Goal: Information Seeking & Learning: Understand process/instructions

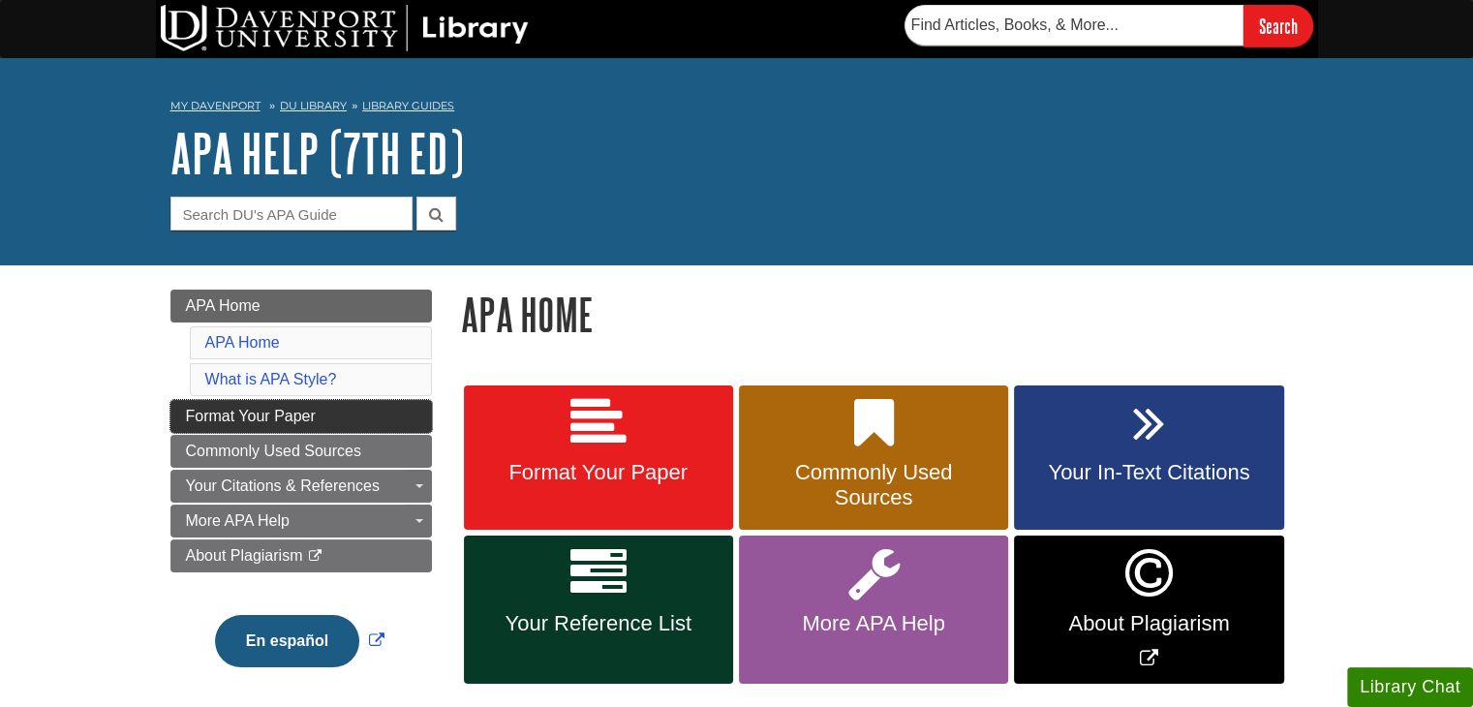
click at [241, 419] on span "Format Your Paper" at bounding box center [251, 416] width 130 height 16
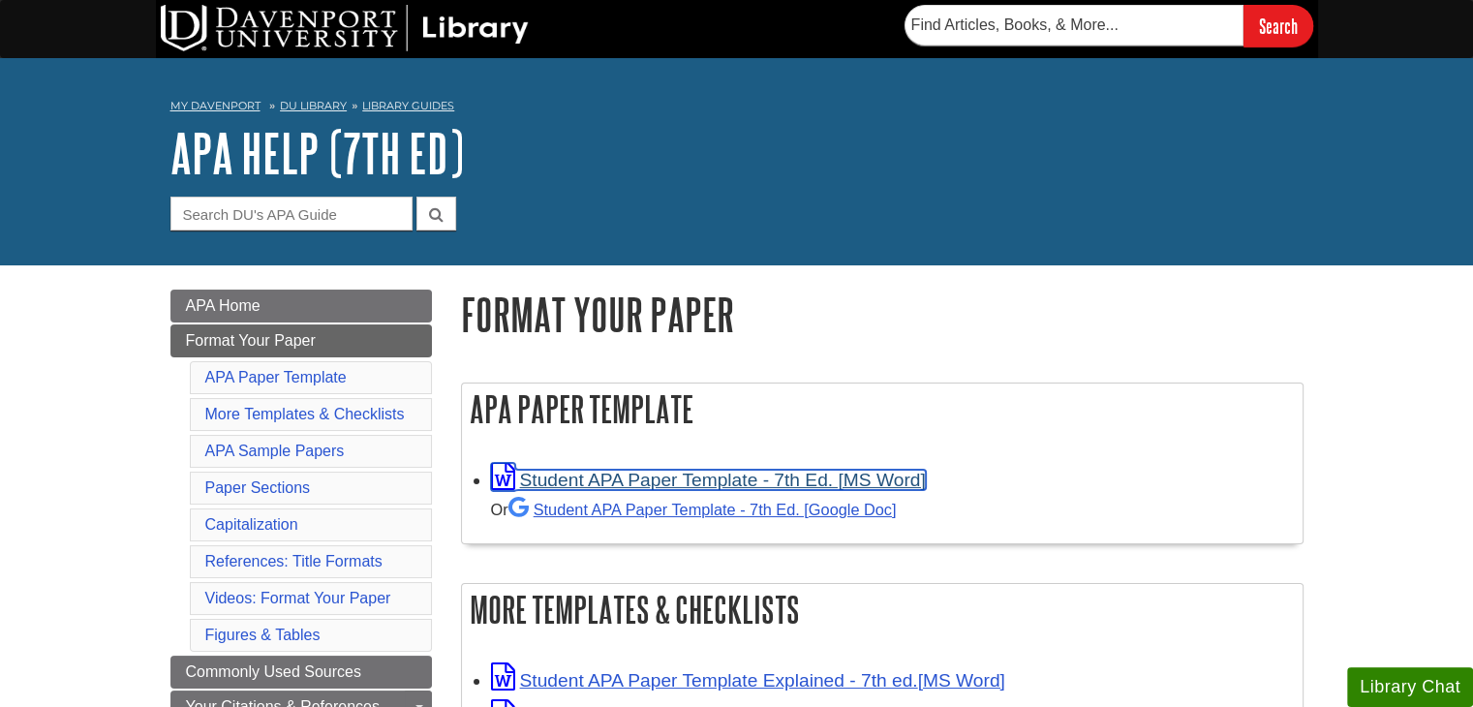
click at [846, 481] on link "Student APA Paper Template - 7th Ed. [MS Word]" at bounding box center [708, 480] width 435 height 20
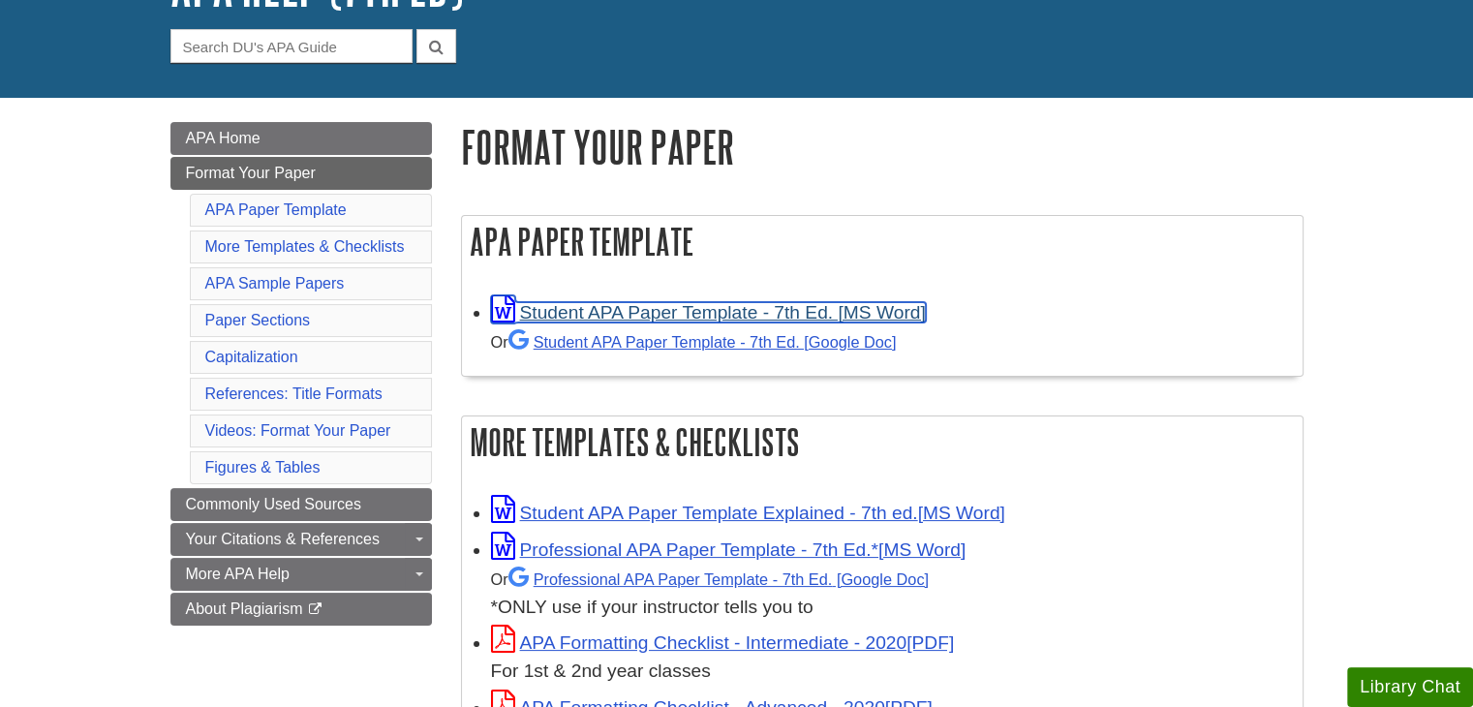
scroll to position [194, 0]
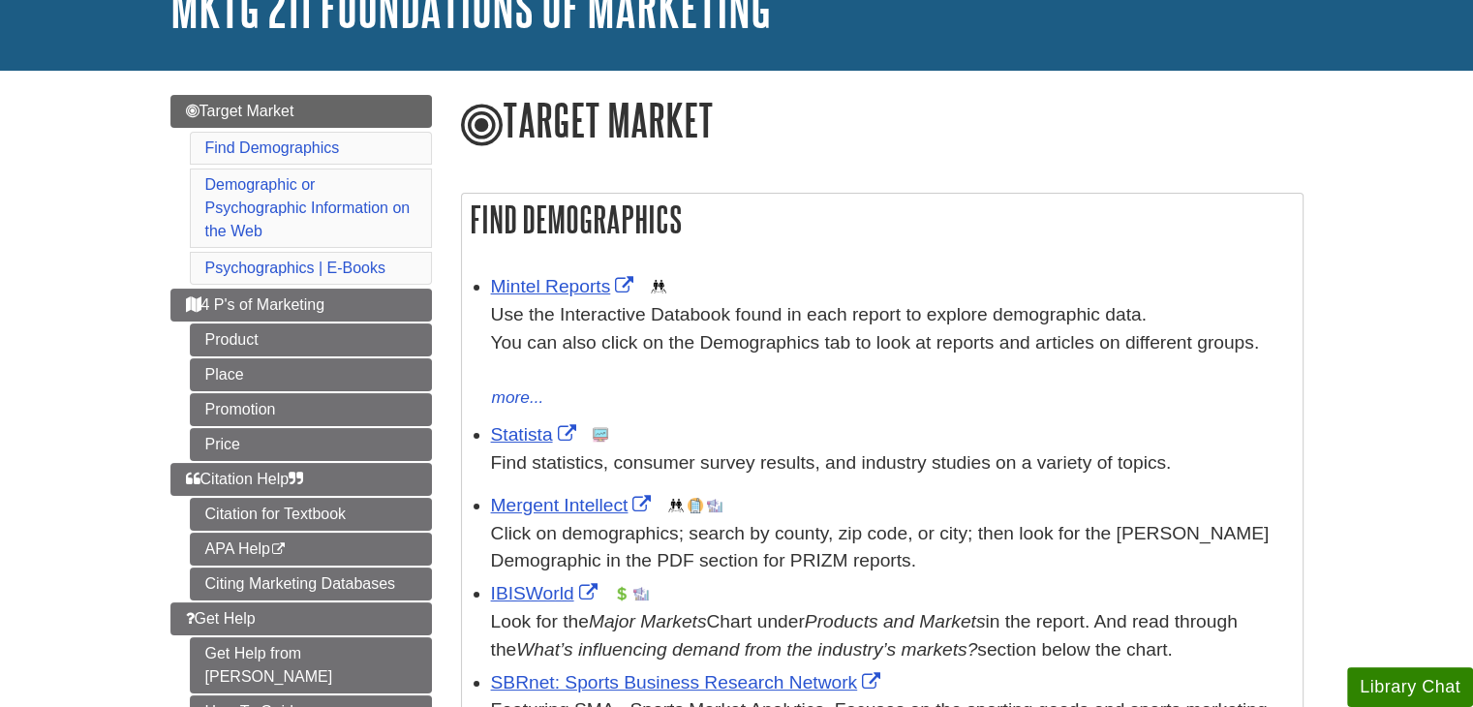
scroll to position [194, 0]
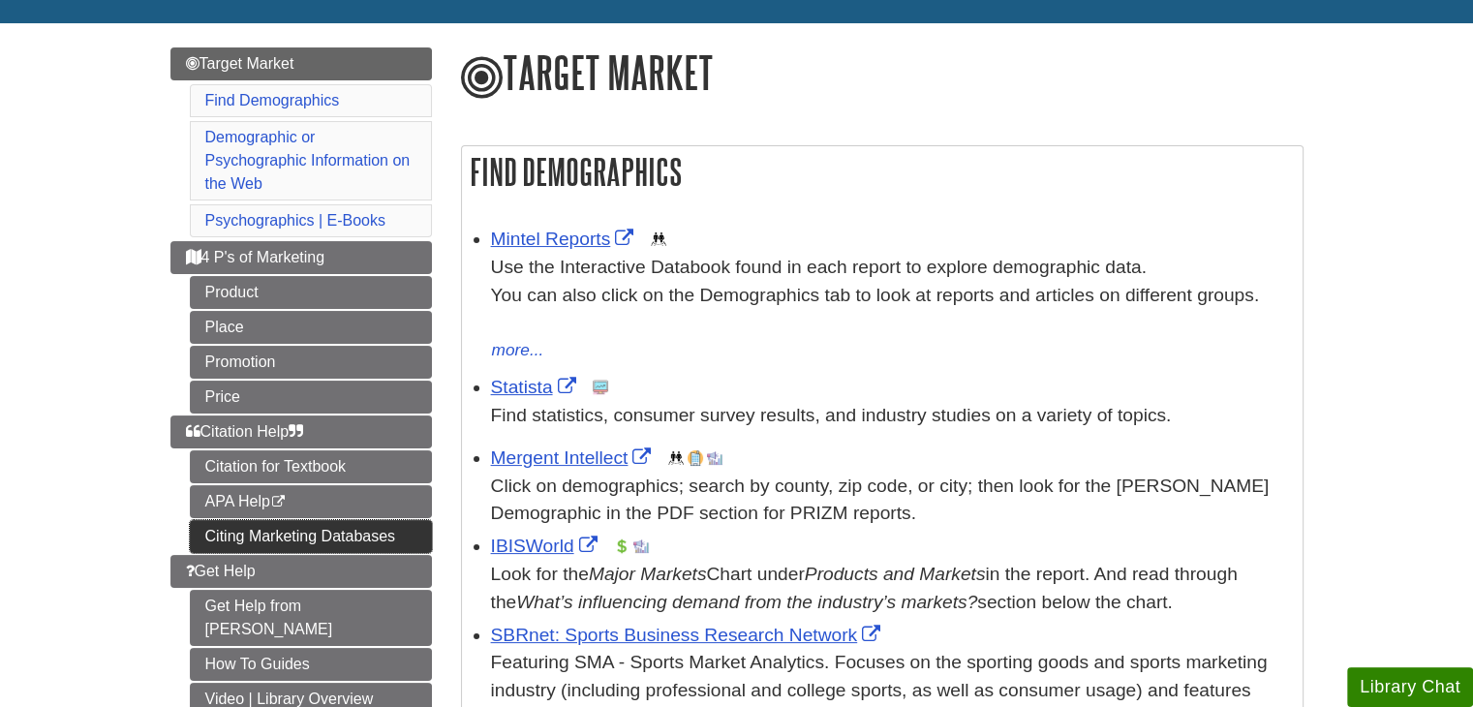
click at [267, 529] on link "Citing Marketing Databases" at bounding box center [311, 536] width 242 height 33
click at [277, 524] on link "Citing Marketing Databases" at bounding box center [311, 536] width 242 height 33
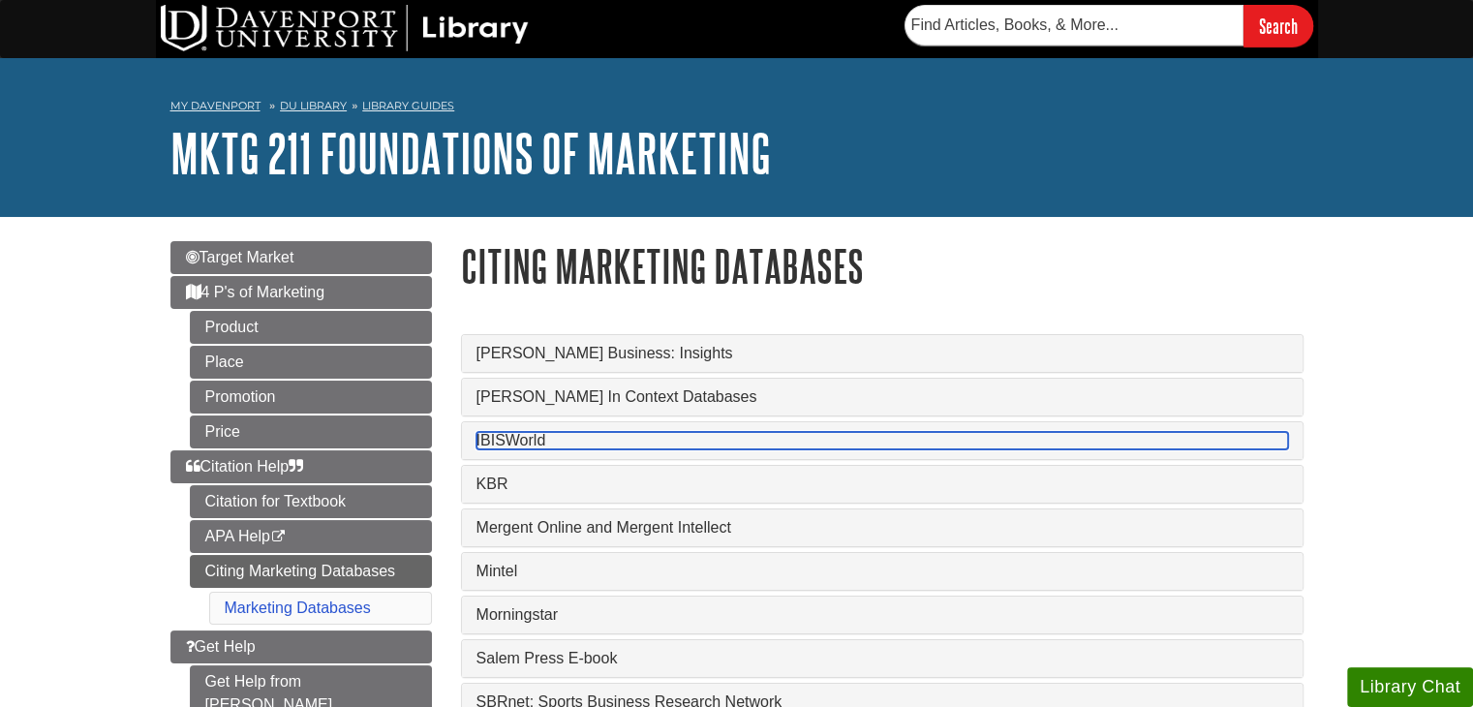
click at [545, 441] on link "IBISWorld" at bounding box center [881, 440] width 811 height 17
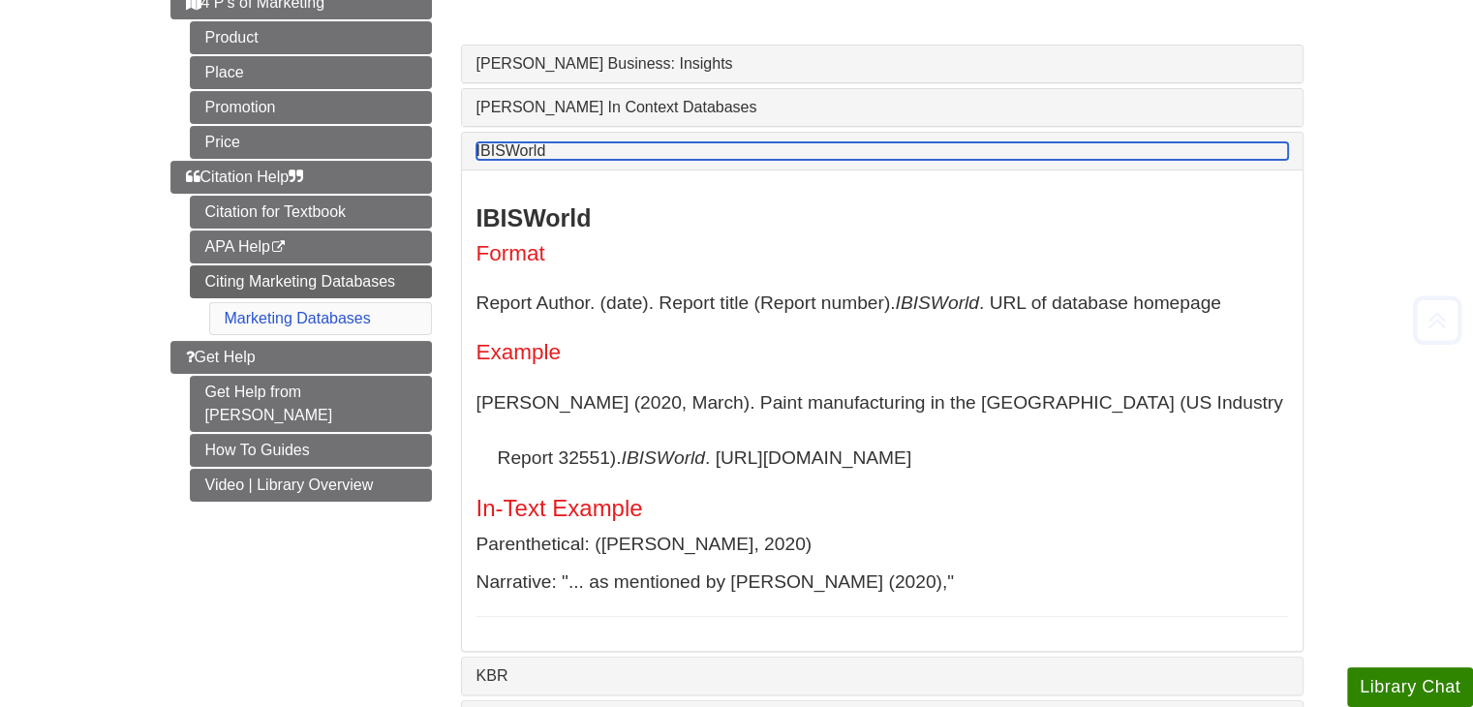
scroll to position [291, 0]
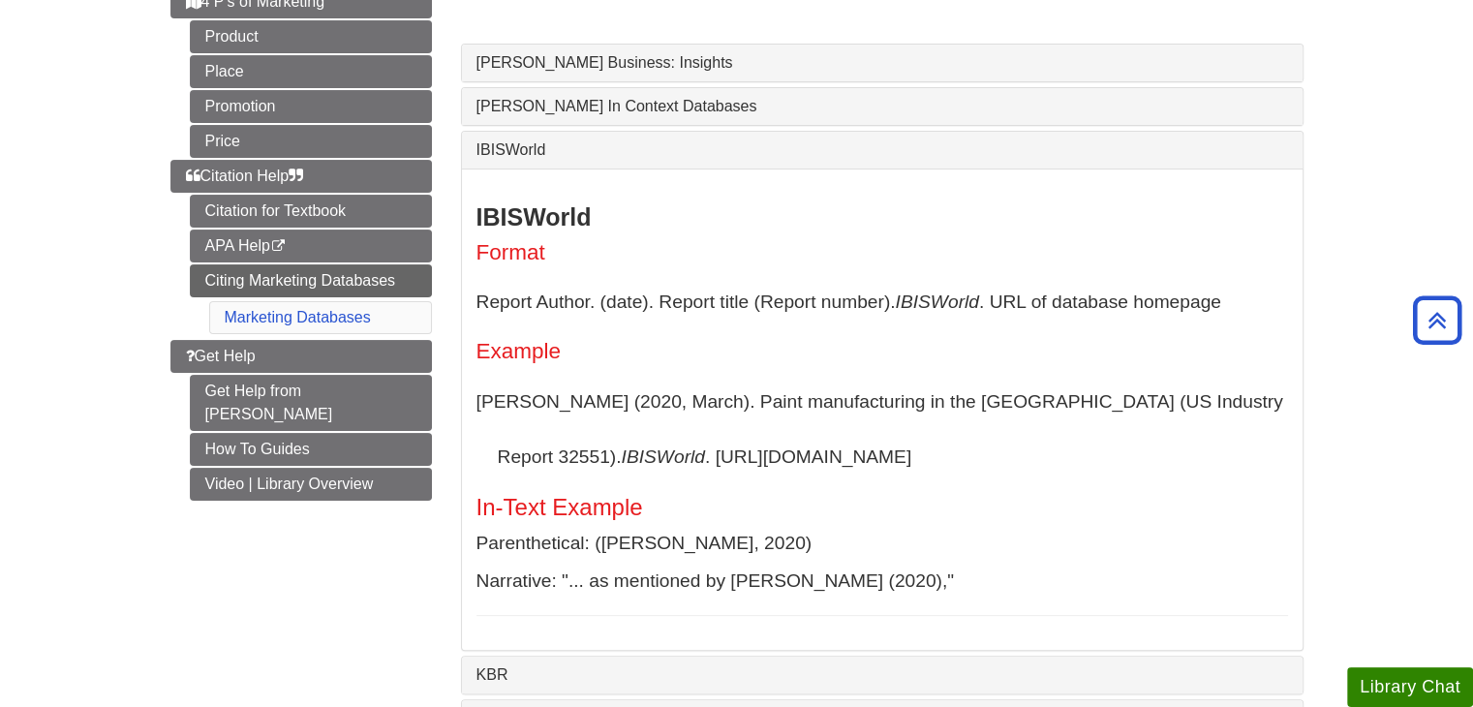
drag, startPoint x: 477, startPoint y: 404, endPoint x: 848, endPoint y: 485, distance: 379.7
click at [836, 455] on p "[PERSON_NAME] (2020, March). Paint manufacturing in the [GEOGRAPHIC_DATA] (US I…" at bounding box center [881, 429] width 811 height 111
drag, startPoint x: 469, startPoint y: 505, endPoint x: 687, endPoint y: 508, distance: 217.9
click at [687, 508] on div "IBISWorld Format Report Author. (date). Report title (Report number). IBISWorld…" at bounding box center [882, 408] width 841 height 481
drag, startPoint x: 598, startPoint y: 538, endPoint x: 746, endPoint y: 547, distance: 147.4
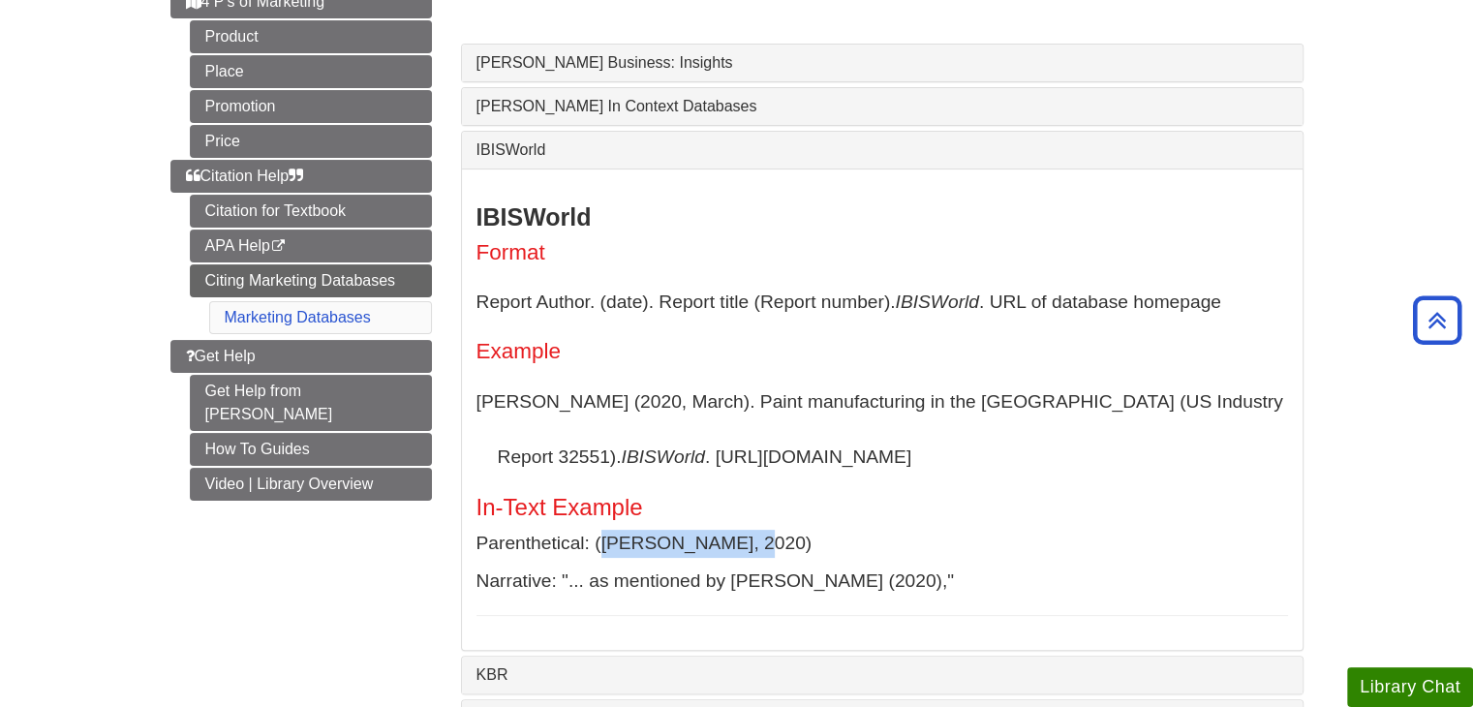
click at [746, 547] on p "Parenthetical: ([PERSON_NAME], 2020)" at bounding box center [881, 544] width 811 height 28
drag, startPoint x: 481, startPoint y: 395, endPoint x: 820, endPoint y: 447, distance: 342.9
click at [820, 447] on p "[PERSON_NAME] (2020, March). Paint manufacturing in the [GEOGRAPHIC_DATA] (US I…" at bounding box center [881, 429] width 811 height 111
click at [709, 225] on h3 "IBISWorld" at bounding box center [881, 217] width 811 height 28
drag, startPoint x: 466, startPoint y: 404, endPoint x: 841, endPoint y: 470, distance: 380.5
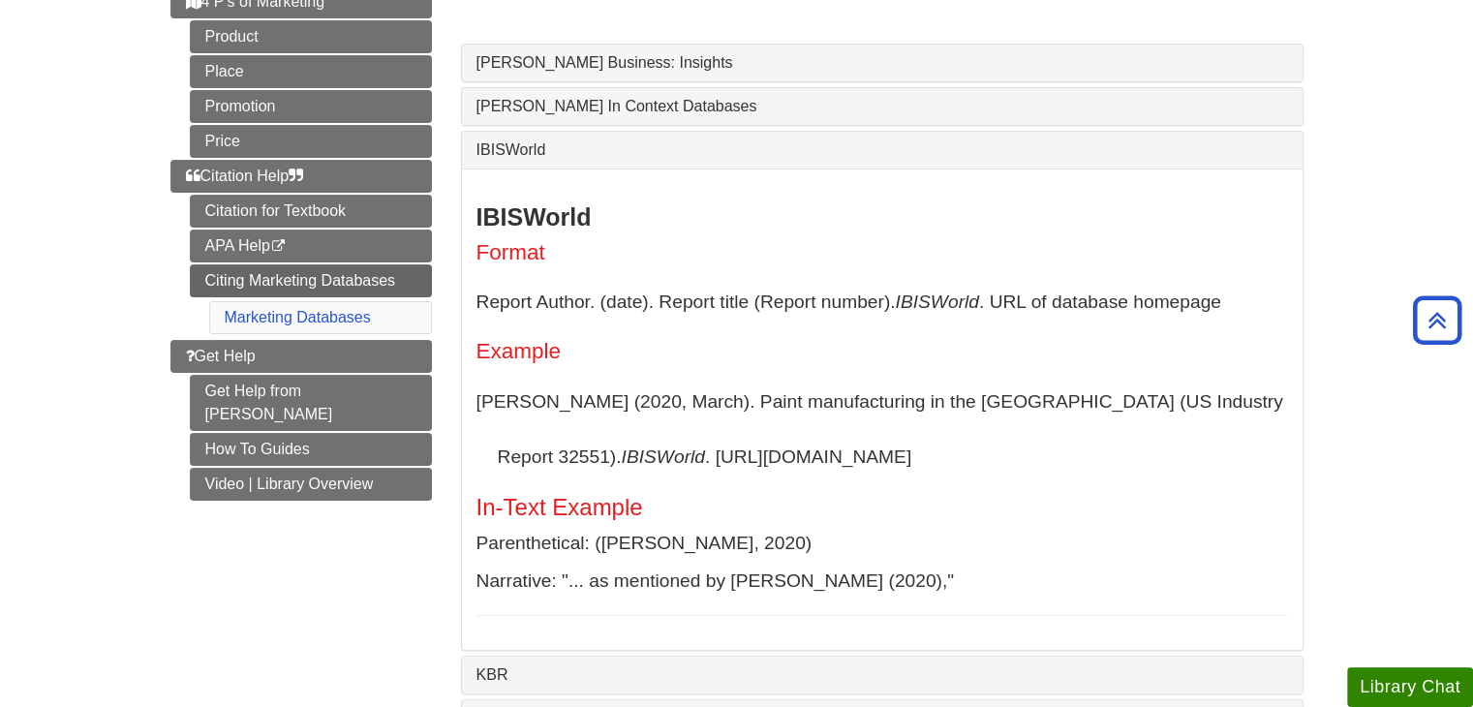
click at [841, 470] on div "IBISWorld Format Report Author. (date). Report title (Report number). IBISWorld…" at bounding box center [882, 408] width 841 height 481
drag, startPoint x: 600, startPoint y: 543, endPoint x: 745, endPoint y: 531, distance: 144.8
click at [745, 531] on p "Parenthetical: ([PERSON_NAME], 2020)" at bounding box center [881, 544] width 811 height 28
drag, startPoint x: 471, startPoint y: 396, endPoint x: 828, endPoint y: 450, distance: 361.4
click at [828, 450] on div "IBISWorld Format Report Author. (date). Report title (Report number). IBISWorld…" at bounding box center [882, 408] width 841 height 481
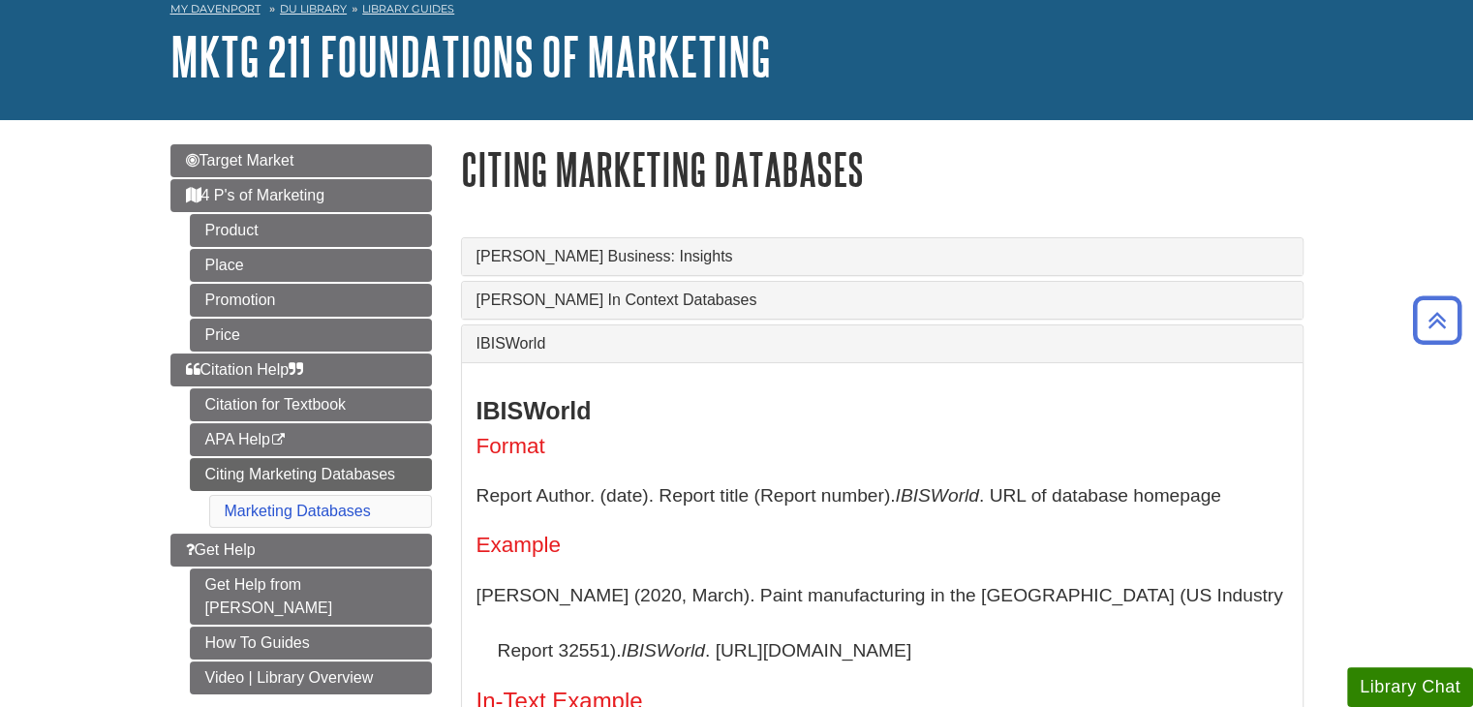
scroll to position [0, 0]
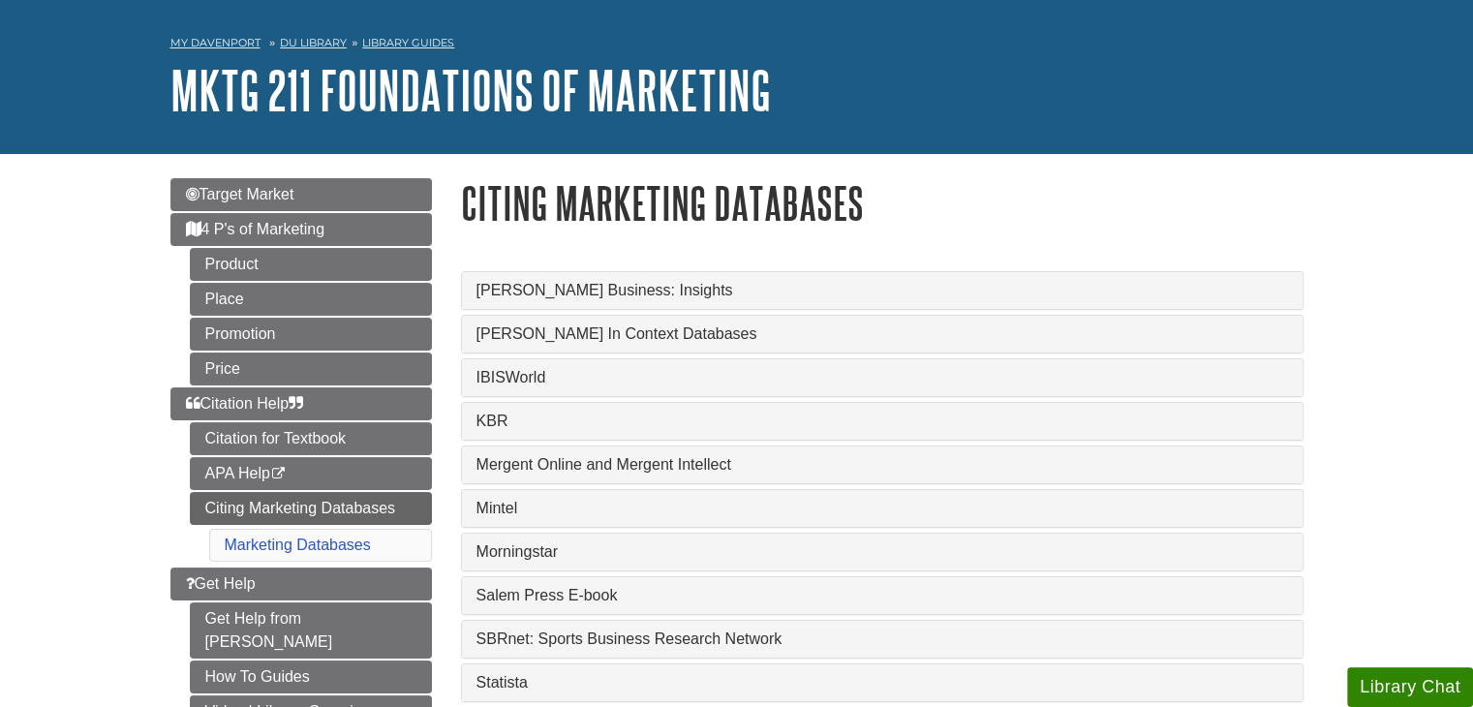
scroll to position [97, 0]
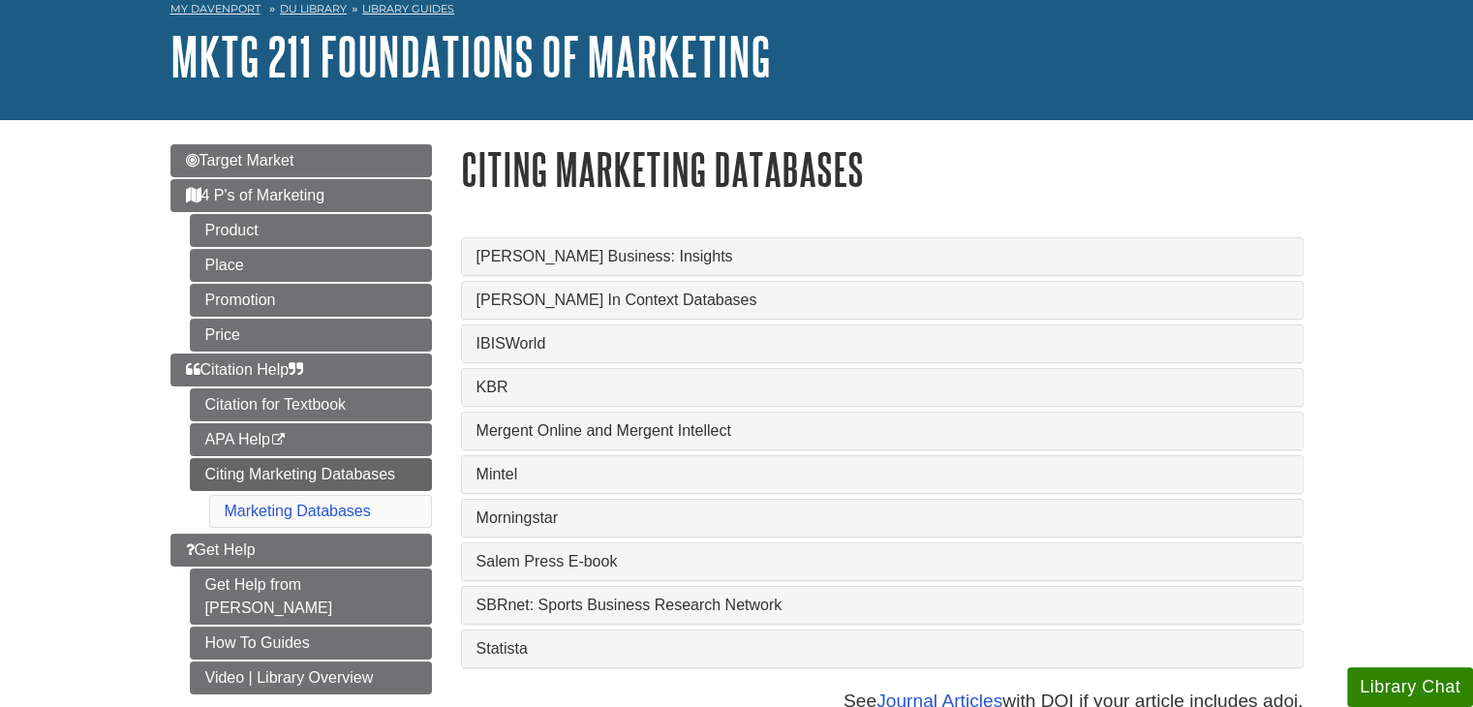
click at [483, 489] on div "Mintel" at bounding box center [882, 474] width 841 height 37
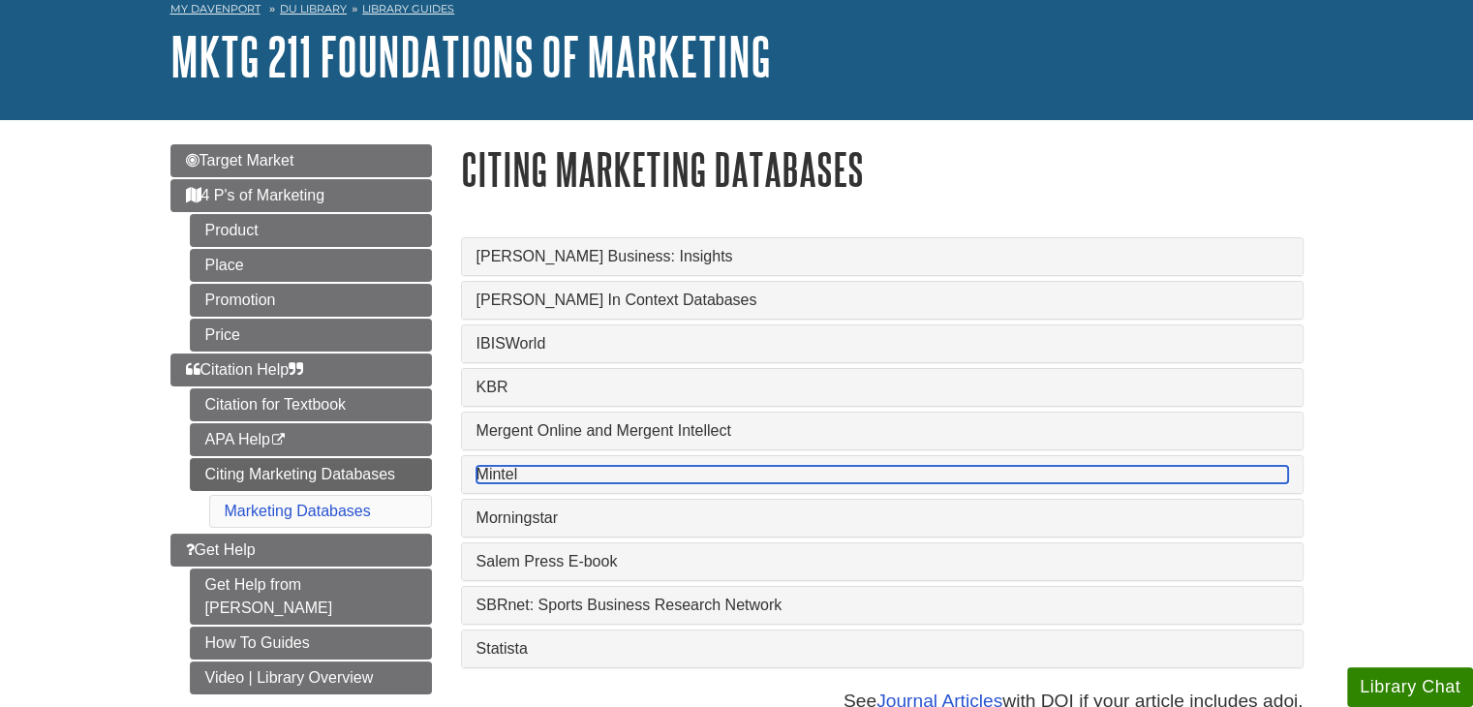
click at [490, 474] on link "Mintel" at bounding box center [881, 474] width 811 height 17
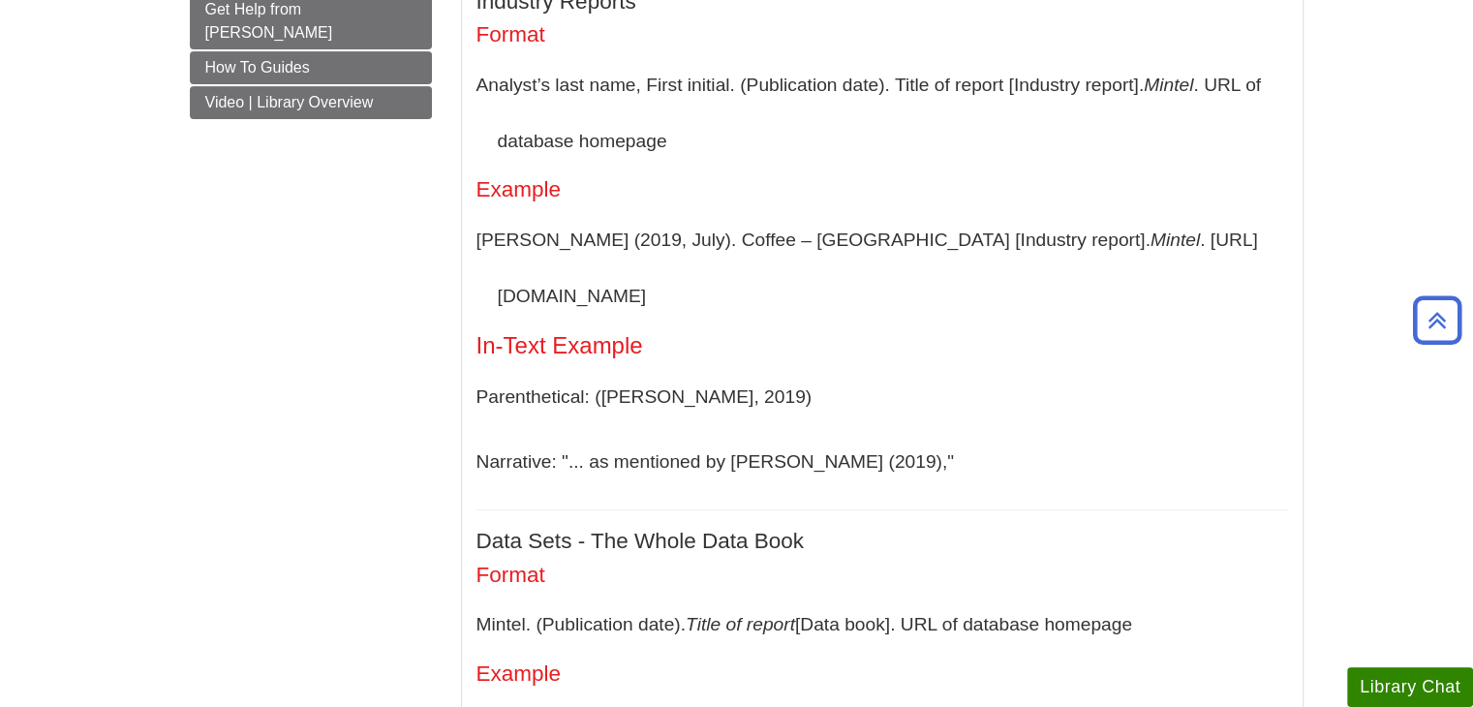
scroll to position [678, 0]
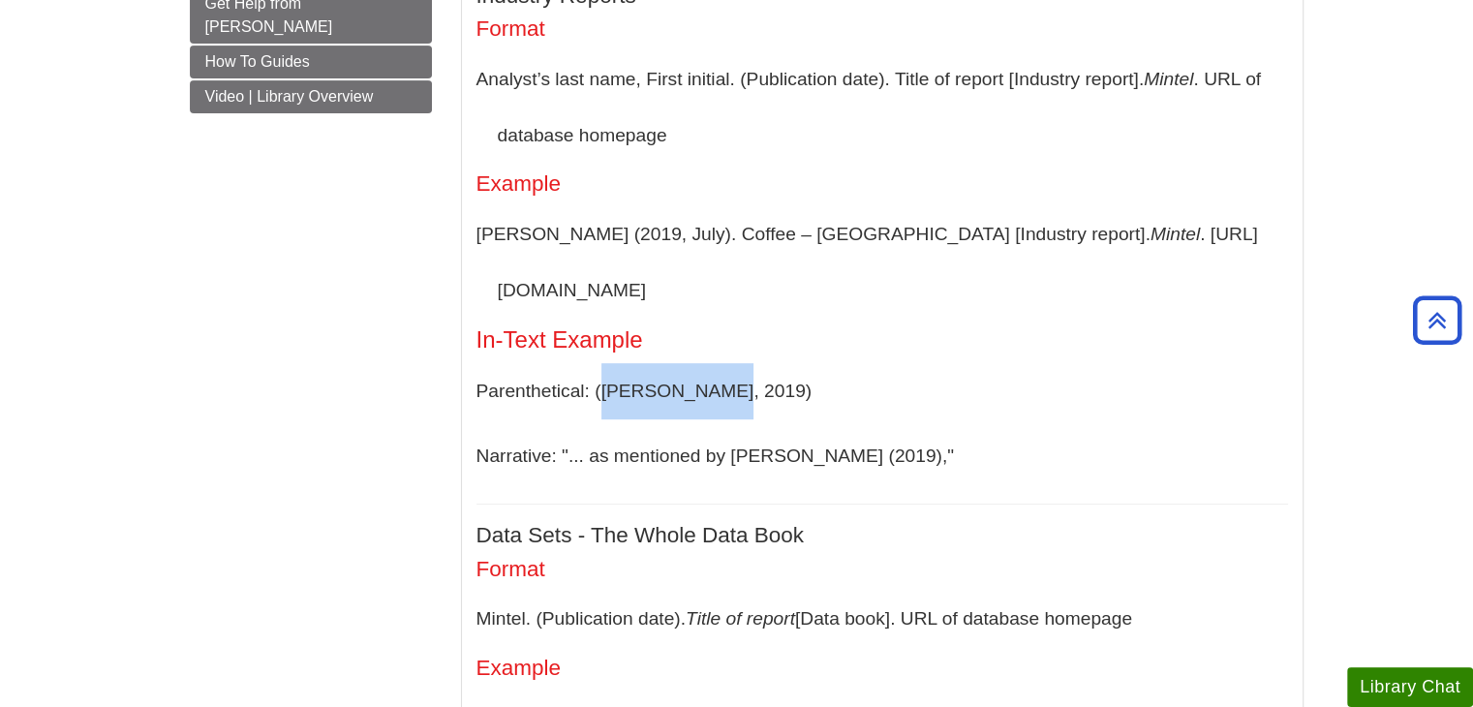
drag, startPoint x: 598, startPoint y: 332, endPoint x: 715, endPoint y: 332, distance: 116.2
click at [715, 363] on p "Parenthetical: ([PERSON_NAME], 2019)" at bounding box center [881, 391] width 811 height 56
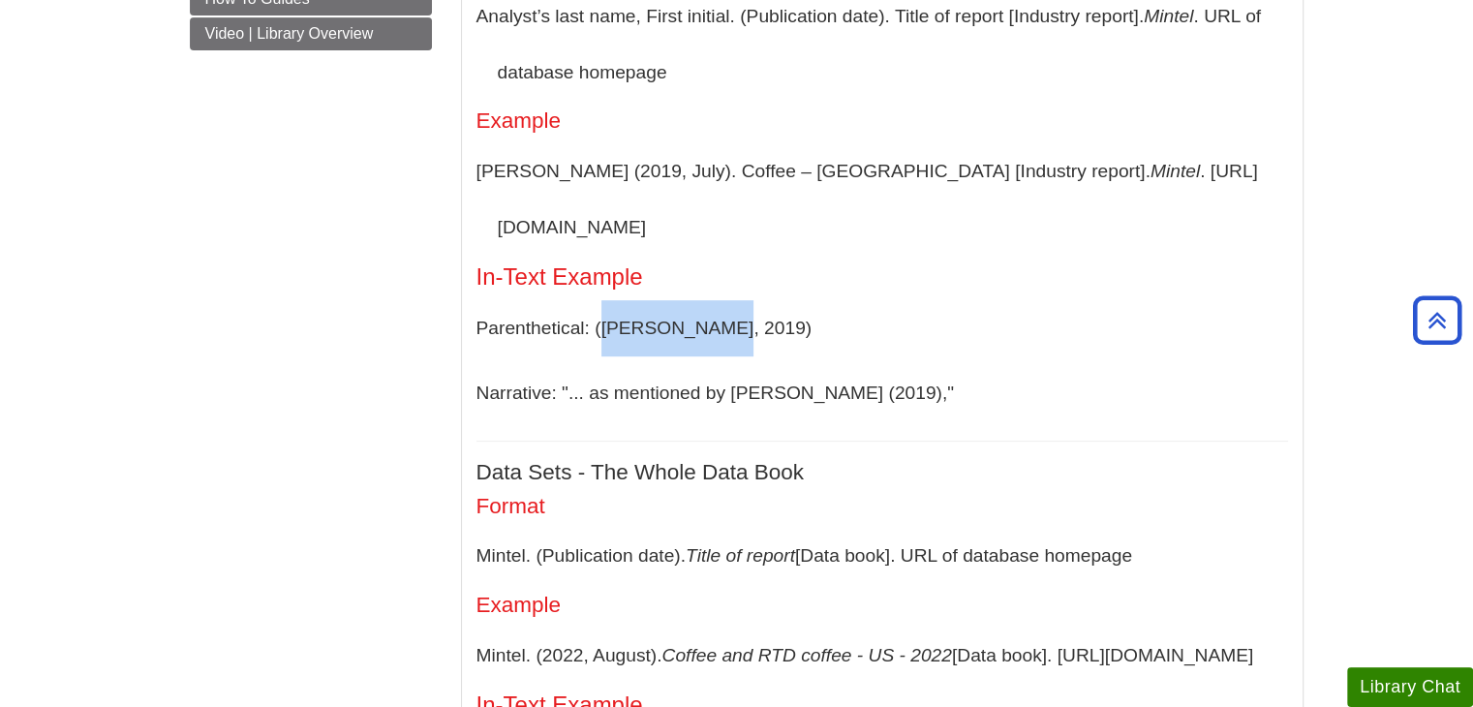
scroll to position [775, 0]
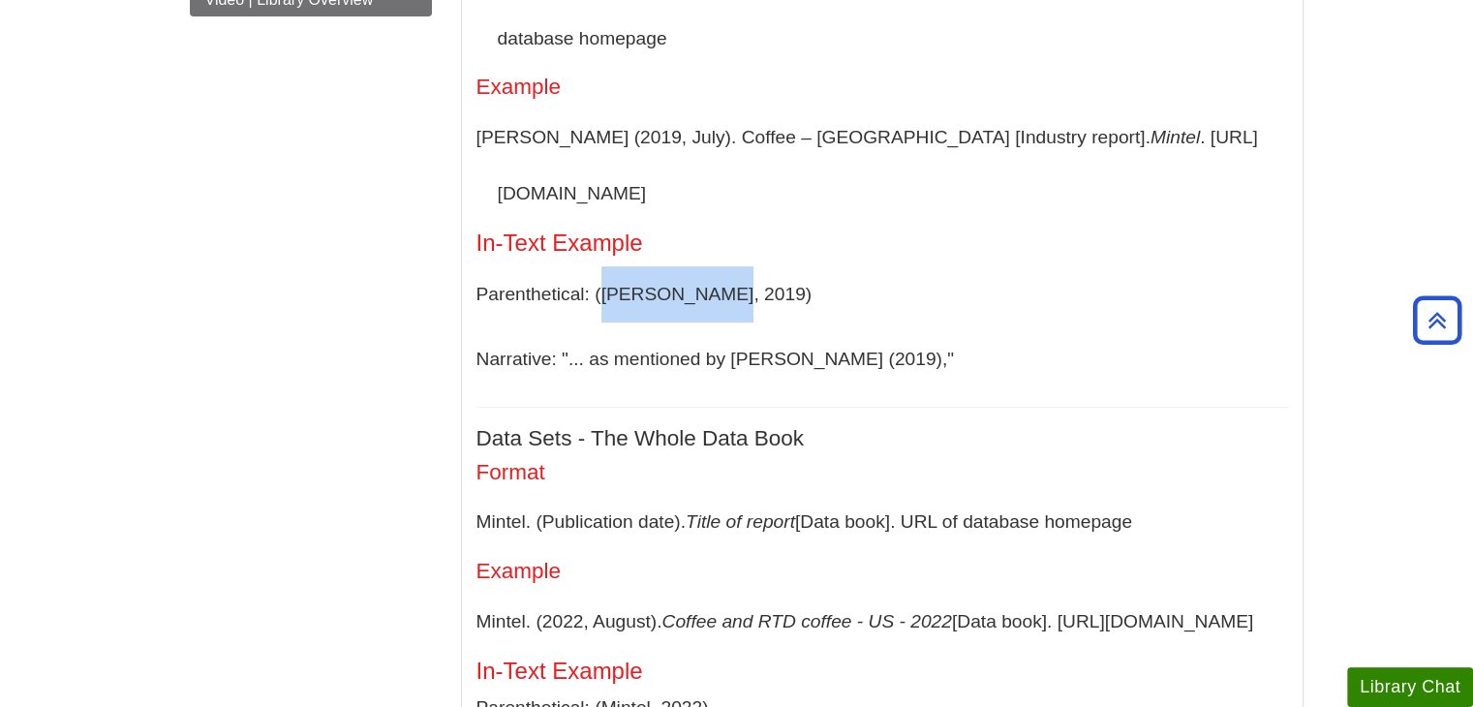
drag, startPoint x: 474, startPoint y: 567, endPoint x: 1269, endPoint y: 562, distance: 796.0
click at [1269, 562] on div "Mintel Industry Reports Format Analyst’s last name, First initial. (Publication…" at bounding box center [882, 605] width 841 height 1581
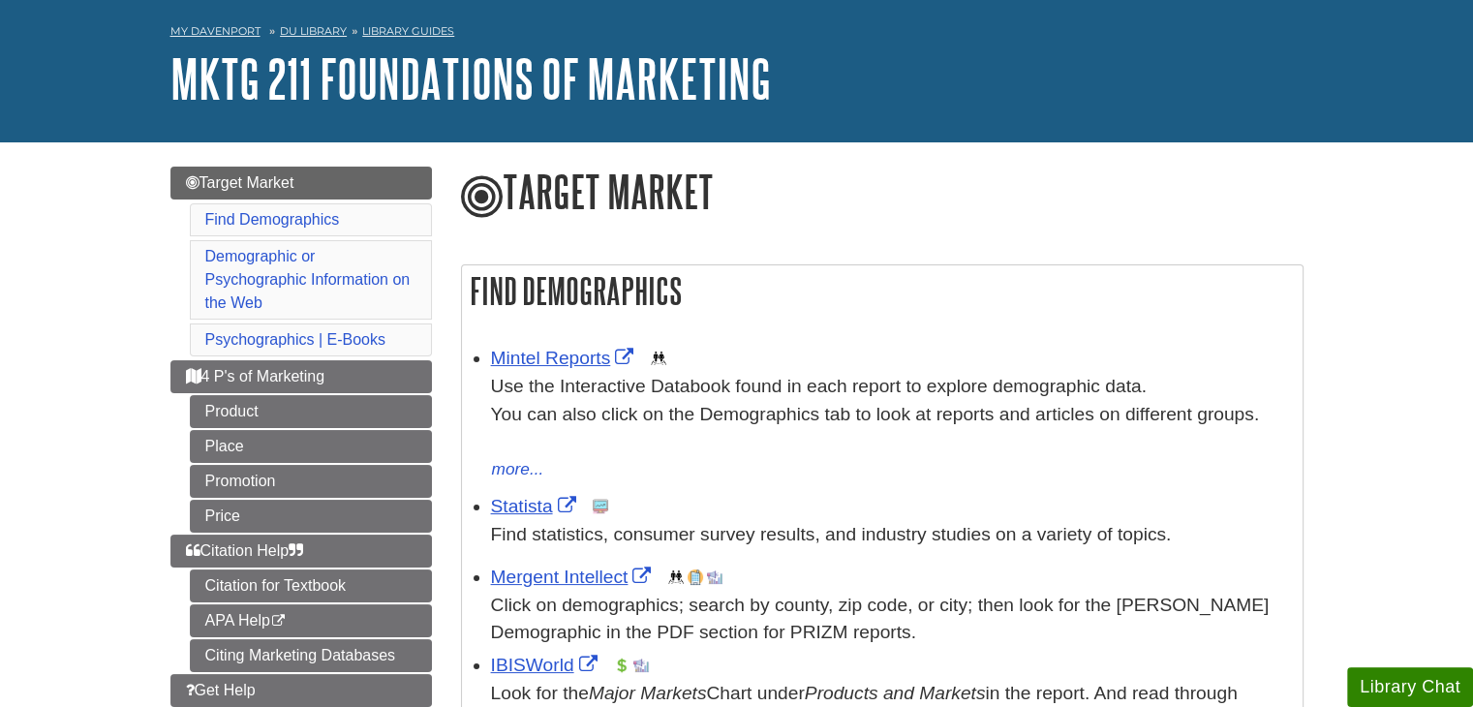
scroll to position [194, 0]
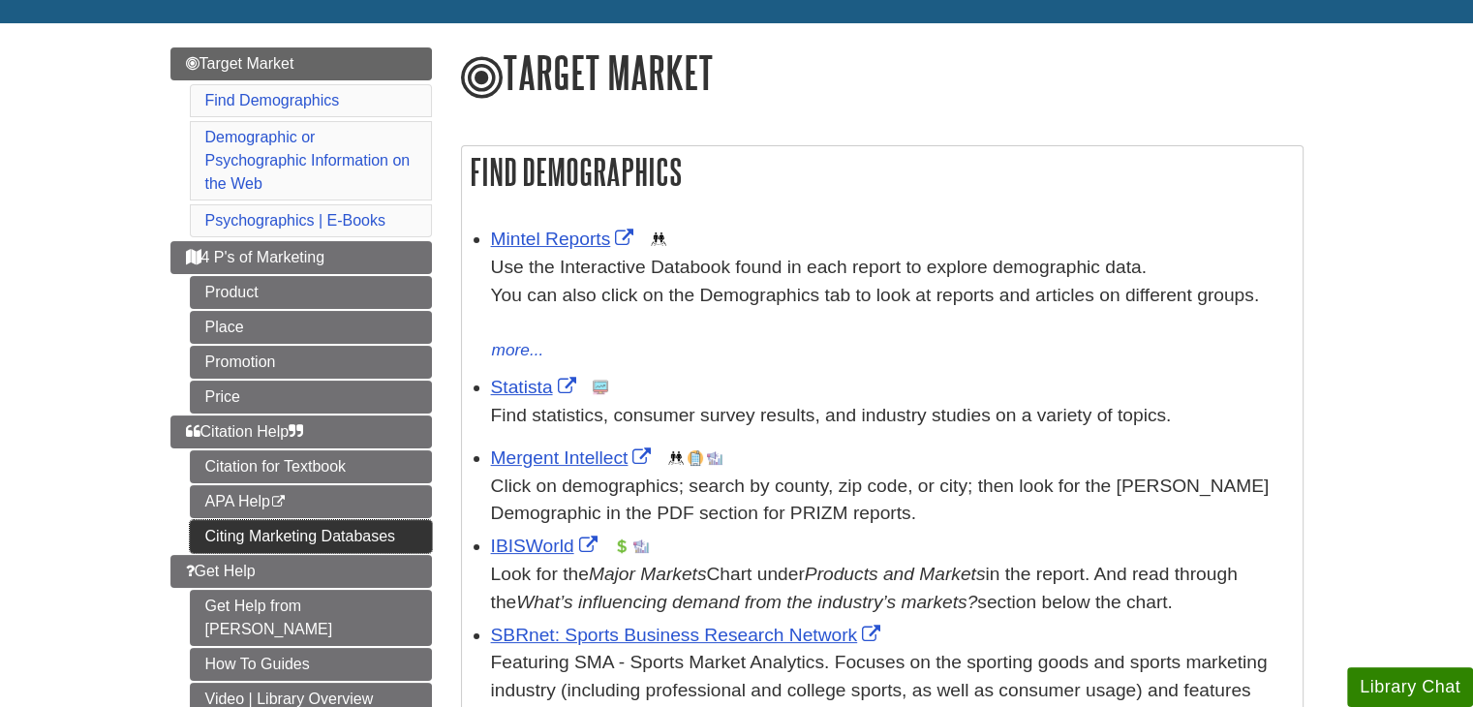
click at [260, 535] on link "Citing Marketing Databases" at bounding box center [311, 536] width 242 height 33
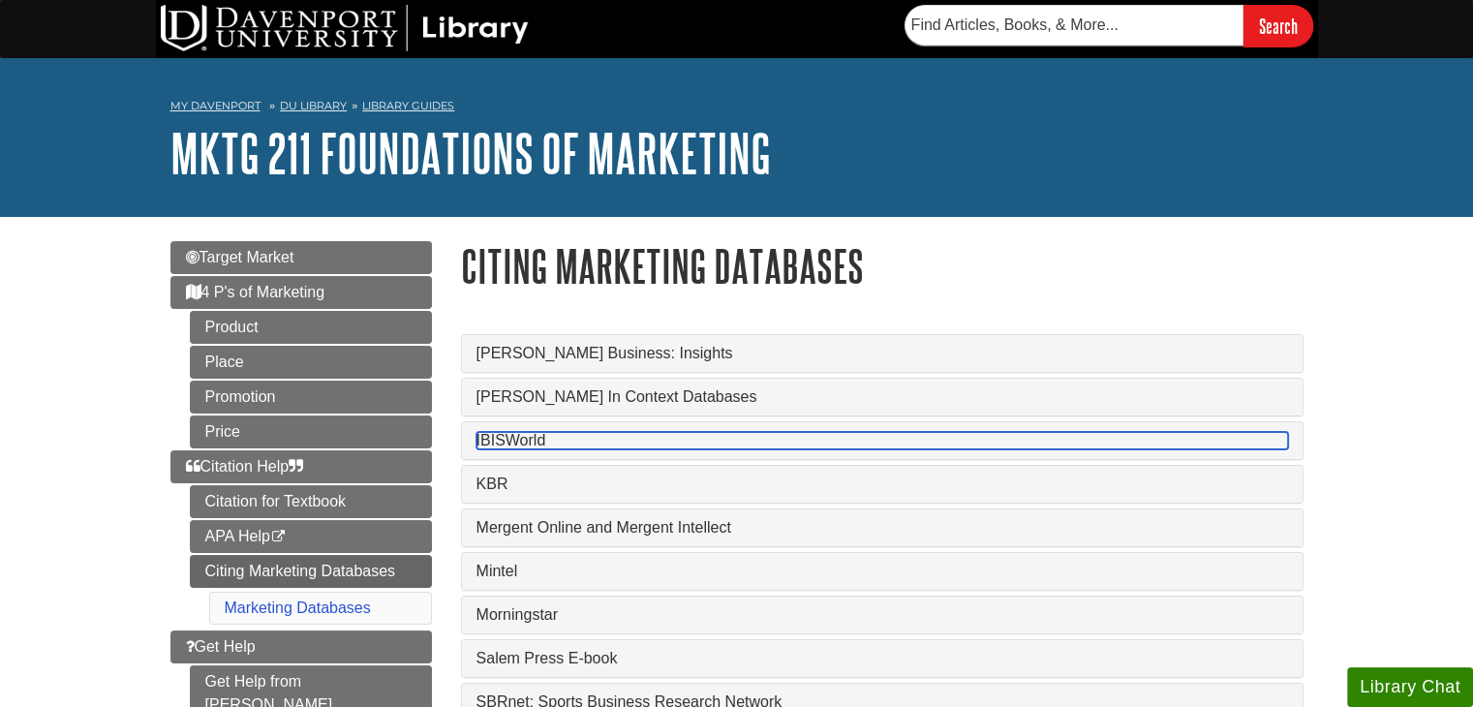
click at [497, 442] on link "IBISWorld" at bounding box center [881, 440] width 811 height 17
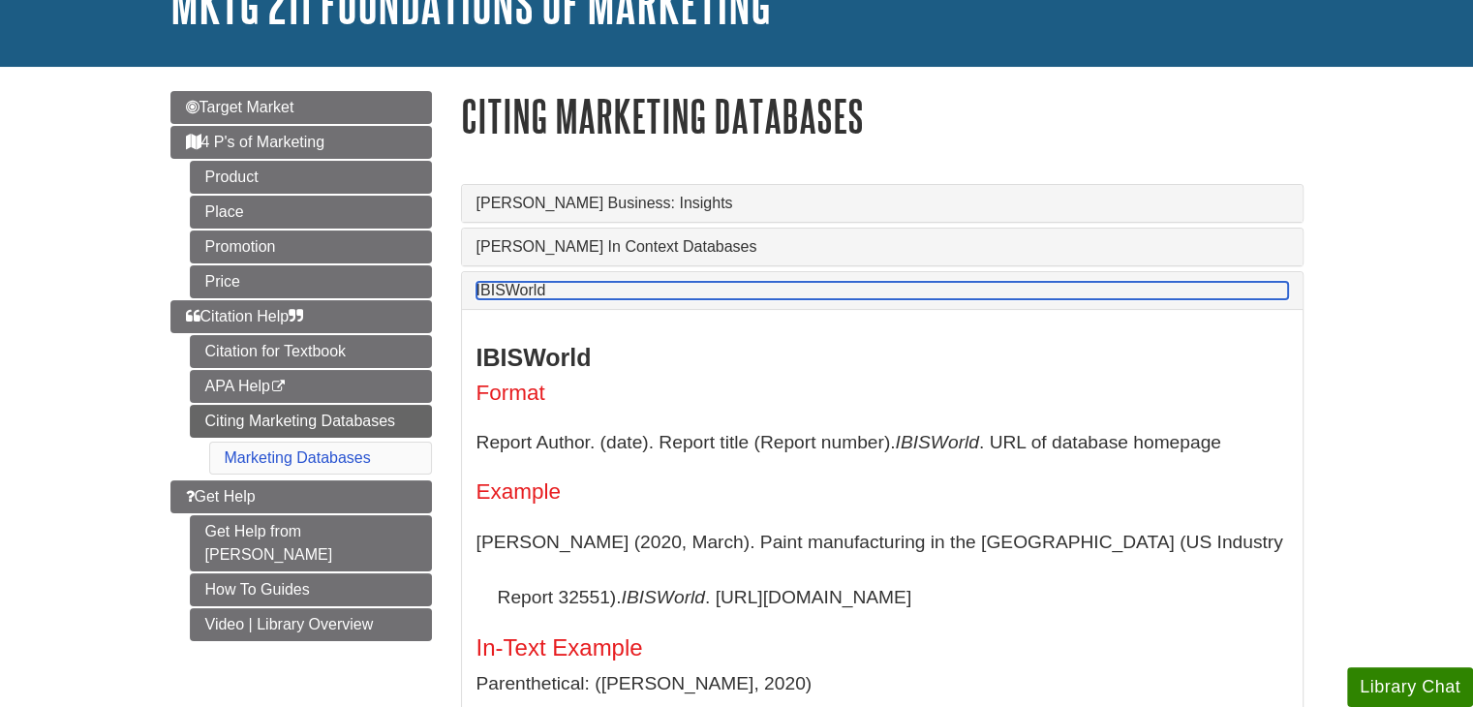
scroll to position [194, 0]
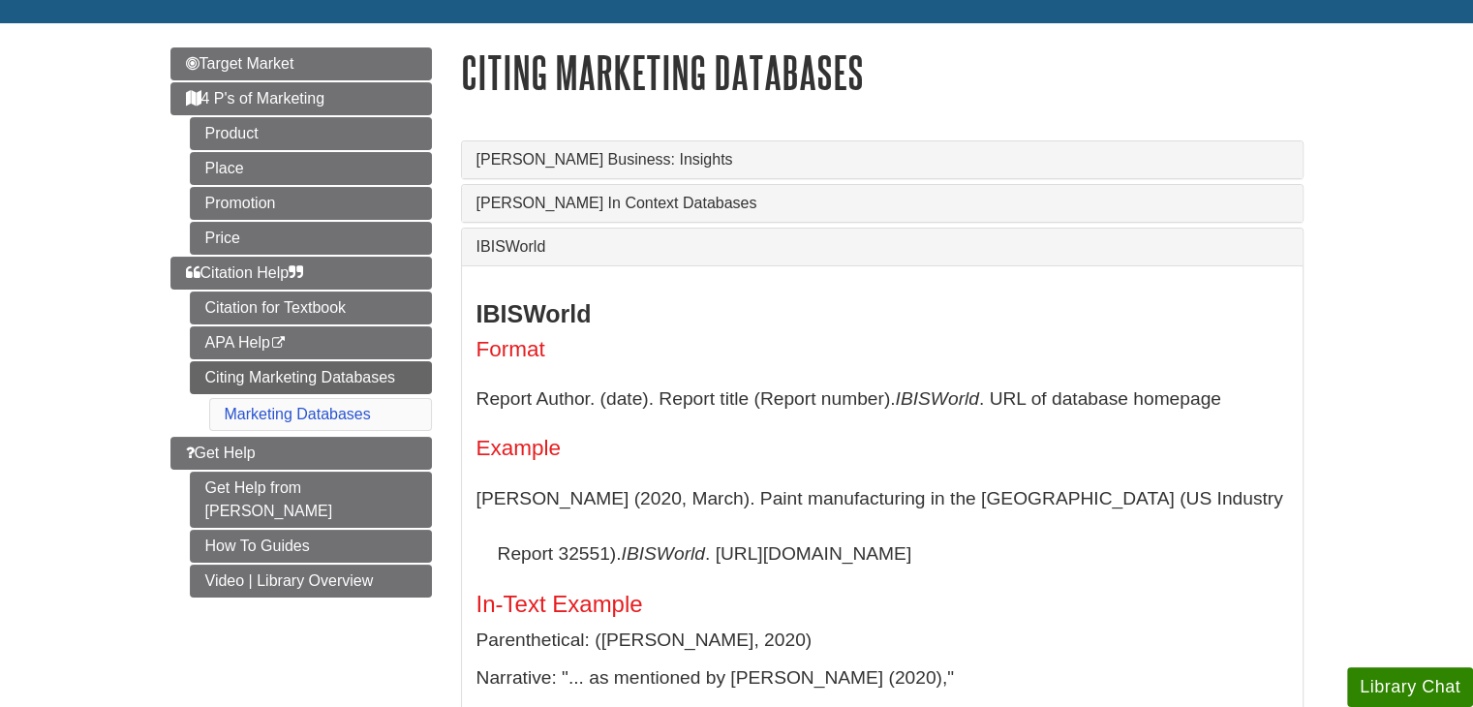
drag, startPoint x: 477, startPoint y: 501, endPoint x: 825, endPoint y: 549, distance: 351.0
click at [825, 549] on p "[PERSON_NAME] (2020, March). Paint manufacturing in the [GEOGRAPHIC_DATA] (US I…" at bounding box center [881, 526] width 811 height 111
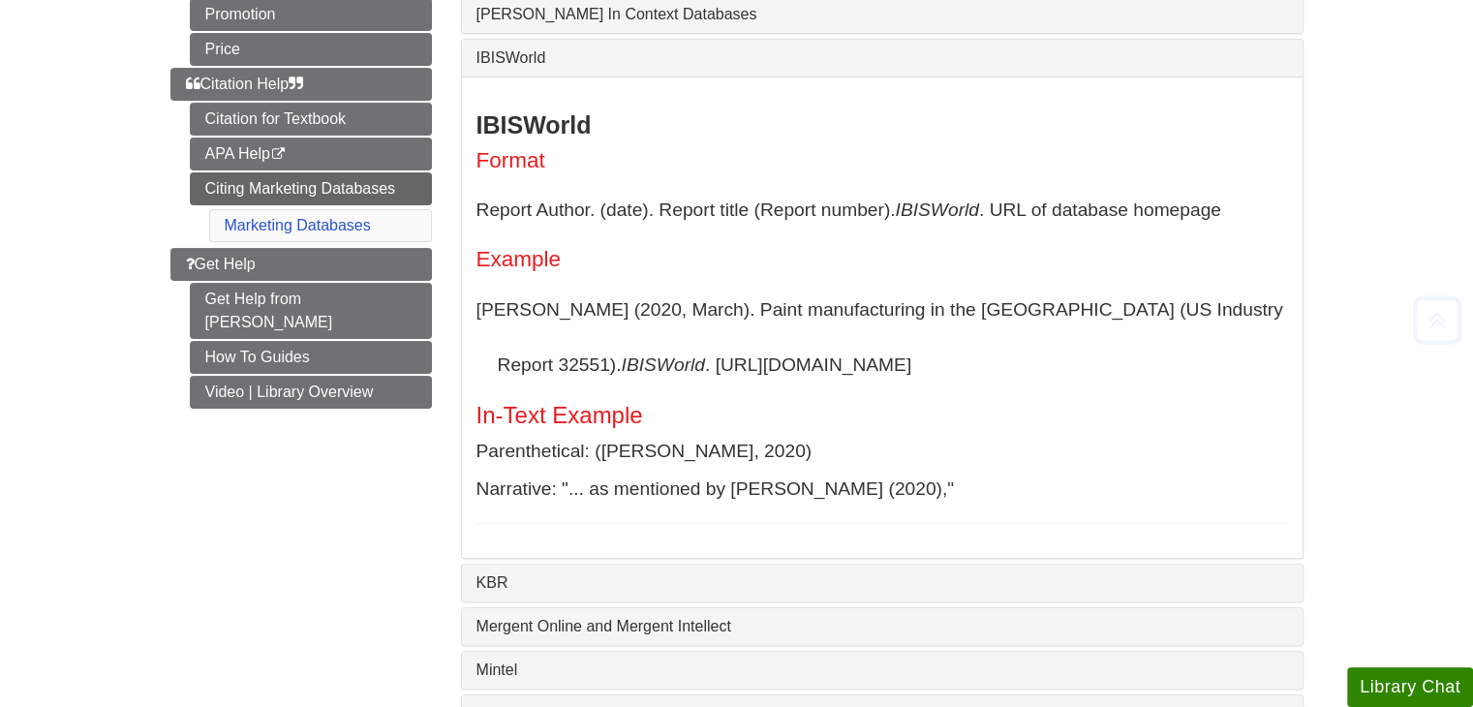
scroll to position [387, 0]
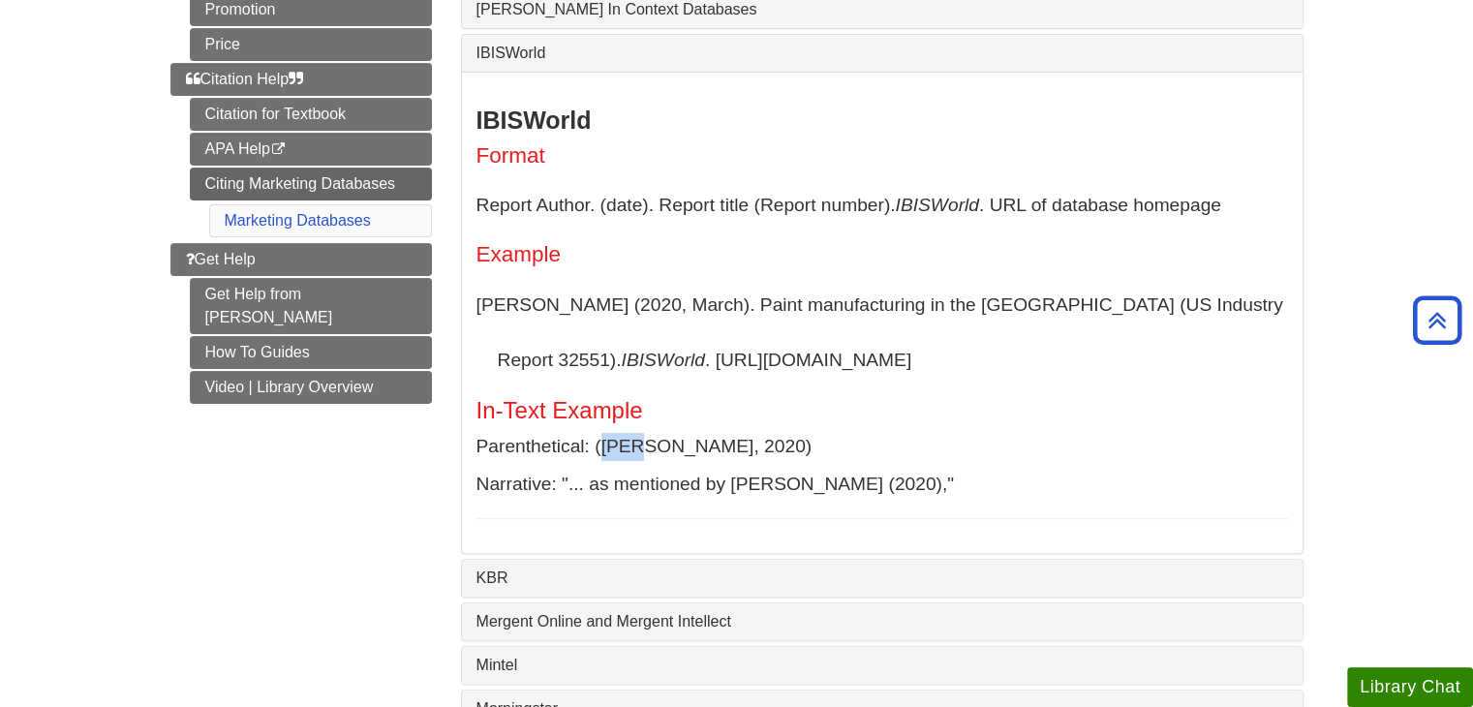
drag, startPoint x: 599, startPoint y: 446, endPoint x: 636, endPoint y: 447, distance: 36.8
click at [636, 447] on p "Parenthetical: ([PERSON_NAME], 2020)" at bounding box center [881, 447] width 811 height 28
click at [605, 444] on p "Parenthetical: ([PERSON_NAME], 2020)" at bounding box center [881, 447] width 811 height 28
drag, startPoint x: 744, startPoint y: 334, endPoint x: 841, endPoint y: 352, distance: 98.4
click at [841, 352] on p "[PERSON_NAME] (2020, March). Paint manufacturing in the [GEOGRAPHIC_DATA] (US I…" at bounding box center [881, 332] width 811 height 111
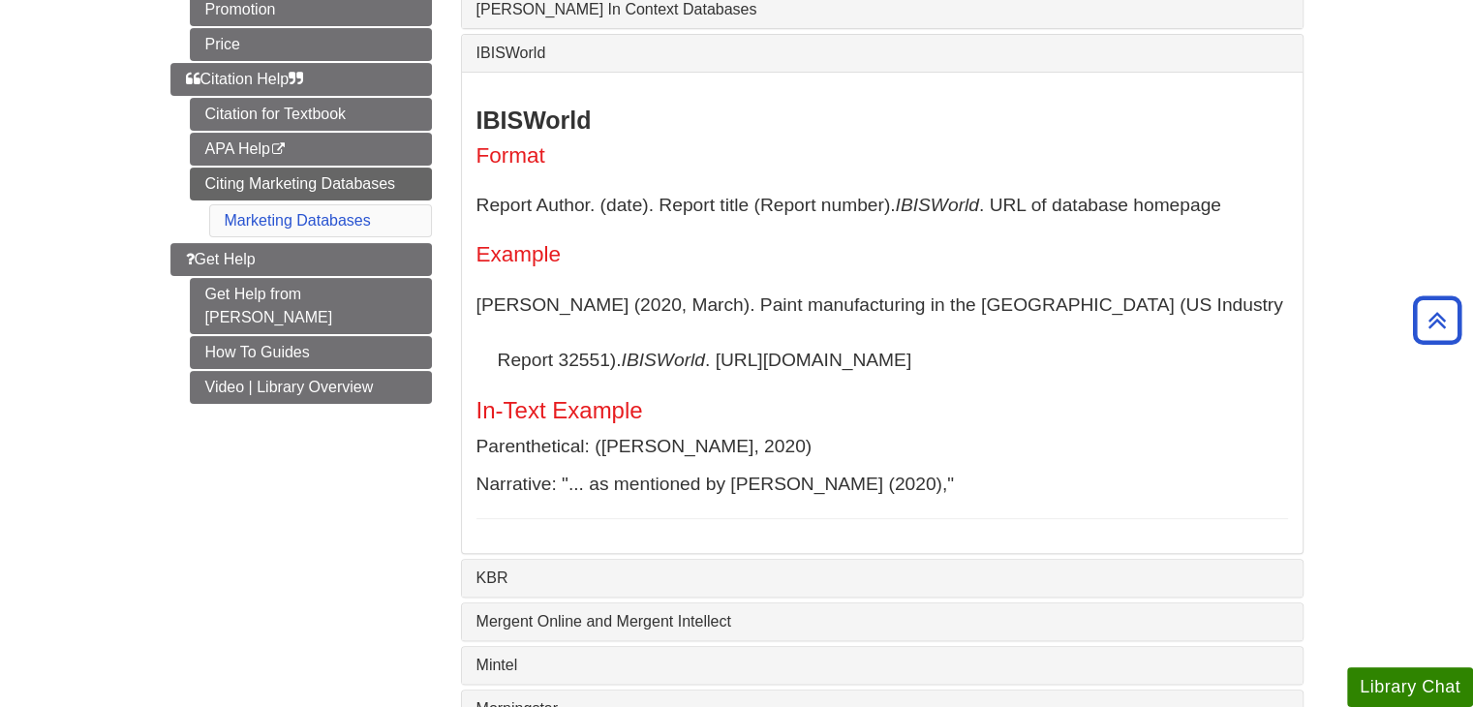
click at [627, 443] on p "Parenthetical: ([PERSON_NAME], 2020)" at bounding box center [881, 447] width 811 height 28
drag, startPoint x: 619, startPoint y: 438, endPoint x: 709, endPoint y: 437, distance: 90.1
click at [709, 437] on p "Parenthetical: ([PERSON_NAME], 2020)" at bounding box center [881, 447] width 811 height 28
drag, startPoint x: 597, startPoint y: 447, endPoint x: 751, endPoint y: 453, distance: 154.1
click at [755, 453] on p "Parenthetical: ([PERSON_NAME], 2020)" at bounding box center [881, 447] width 811 height 28
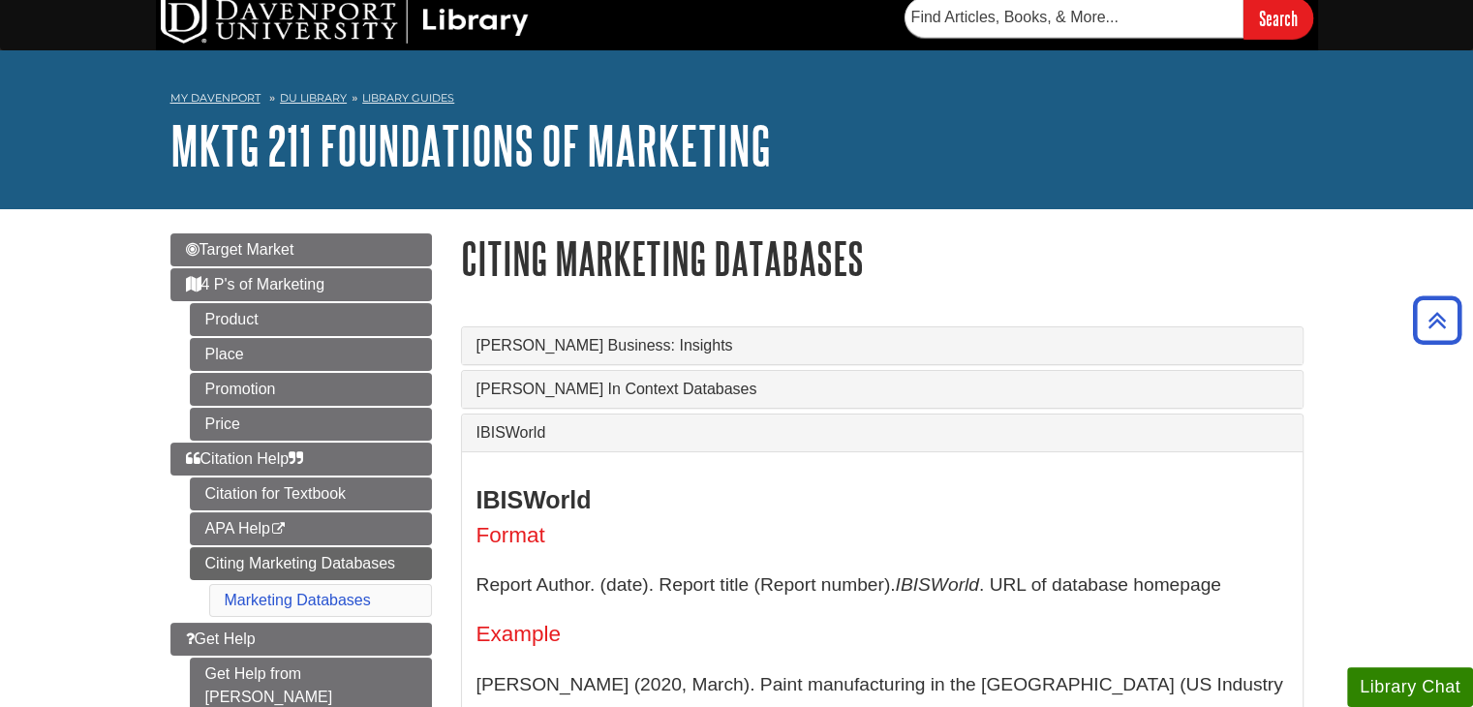
scroll to position [0, 0]
